Goal: Information Seeking & Learning: Understand process/instructions

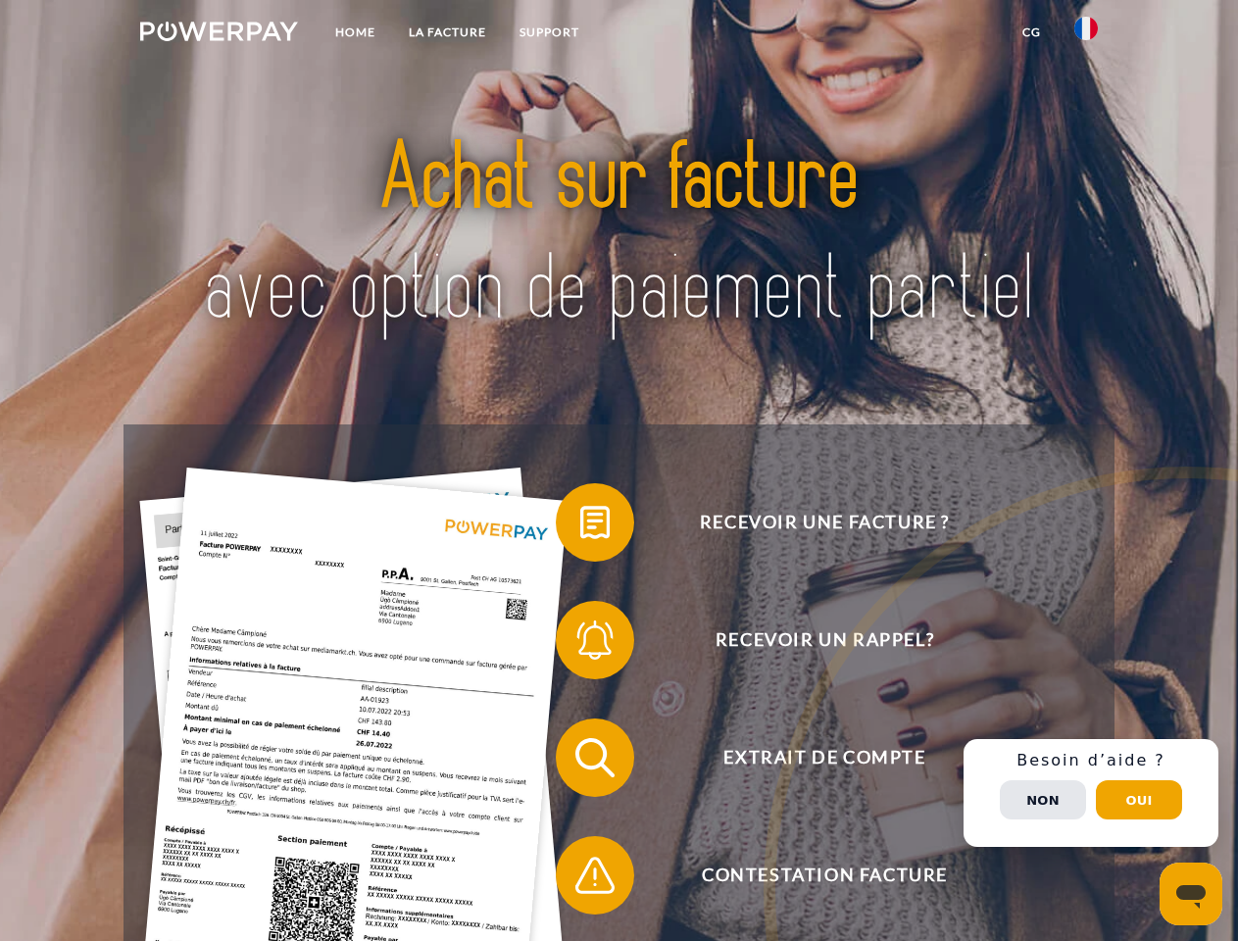
click at [219, 34] on img at bounding box center [219, 32] width 158 height 20
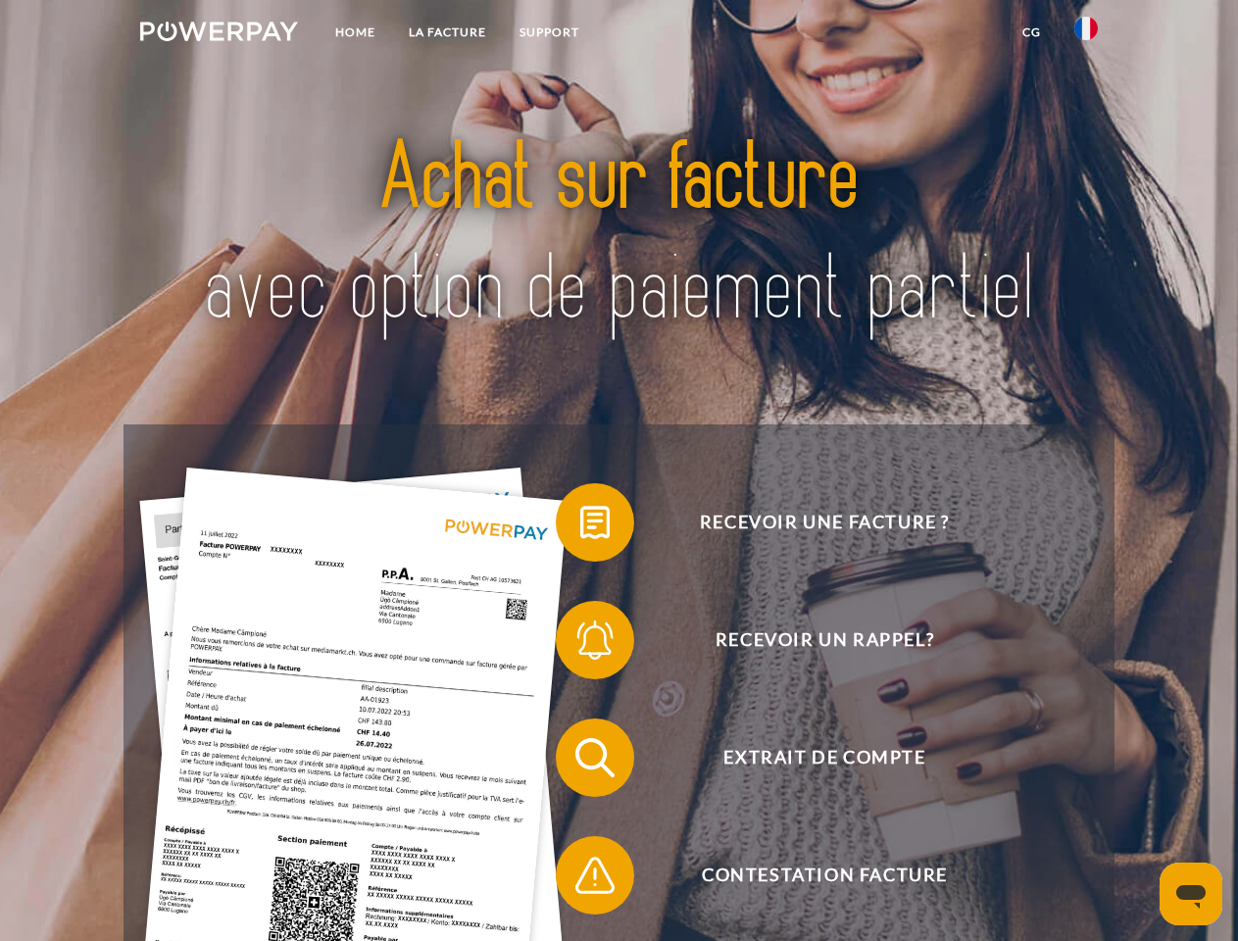
click at [1086, 34] on img at bounding box center [1086, 29] width 24 height 24
click at [1031, 32] on link "CG" at bounding box center [1032, 32] width 52 height 35
click at [580, 526] on span at bounding box center [566, 522] width 98 height 98
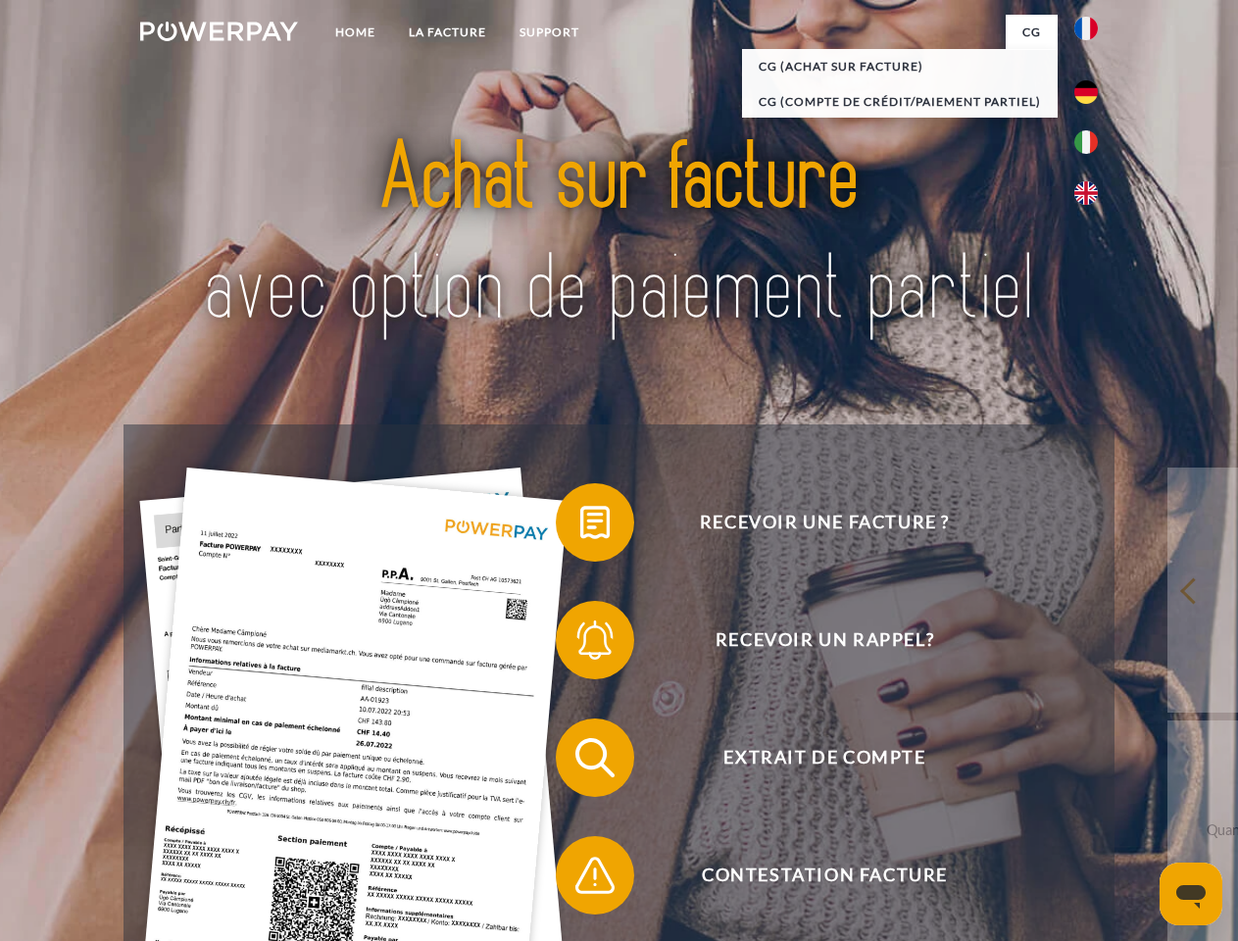
click at [580, 644] on span at bounding box center [566, 640] width 98 height 98
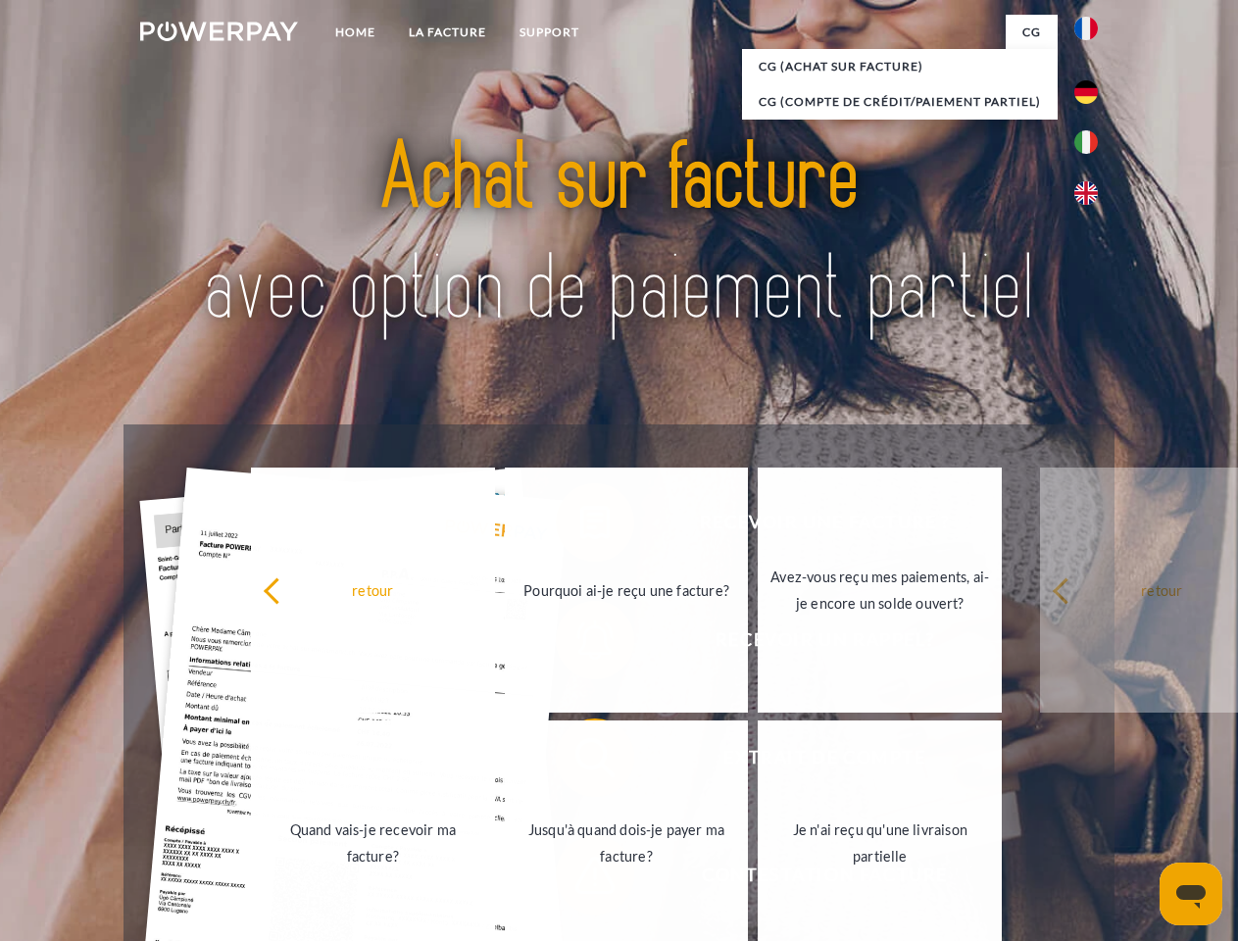
click at [580, 762] on link "Jusqu'à quand dois-je payer ma facture?" at bounding box center [627, 843] width 244 height 245
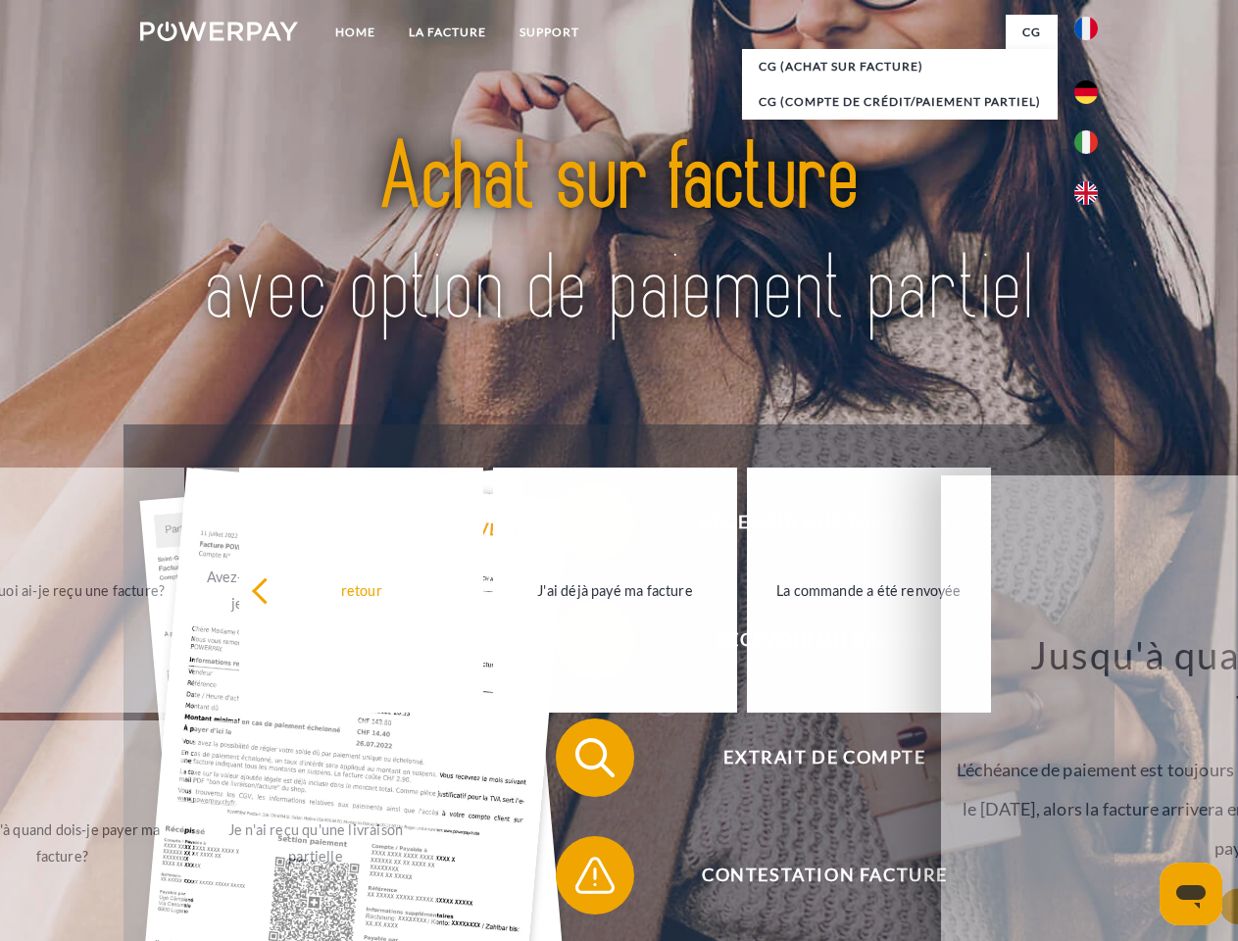
click at [580, 879] on span at bounding box center [566, 875] width 98 height 98
click at [1091, 793] on div "Recevoir une facture ? Recevoir un rappel? Extrait de compte retour" at bounding box center [619, 816] width 990 height 784
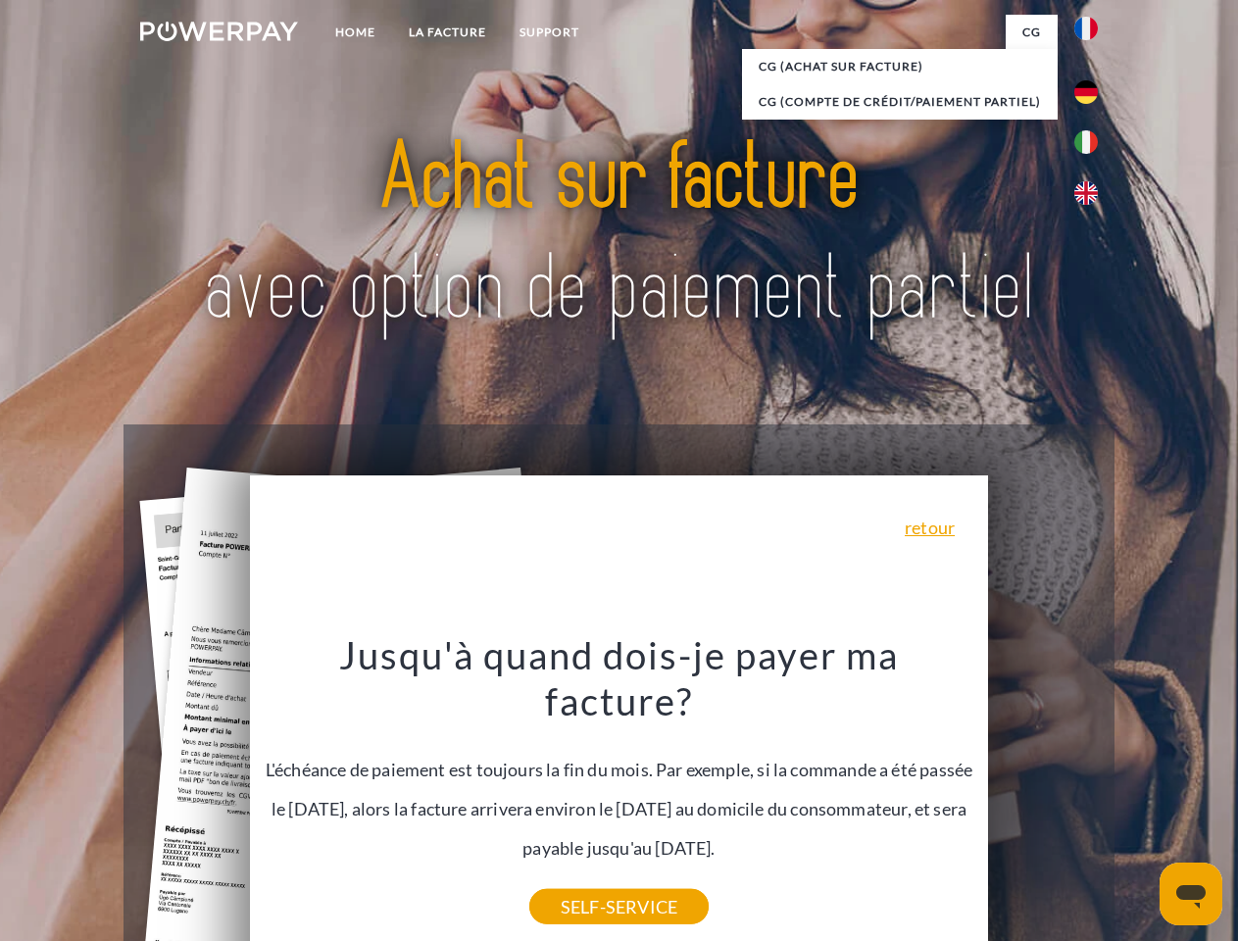
click at [1043, 797] on span "Extrait de compte" at bounding box center [824, 758] width 480 height 78
click at [1139, 800] on header "Home LA FACTURE Support" at bounding box center [619, 677] width 1238 height 1354
